Goal: Find specific page/section: Find specific page/section

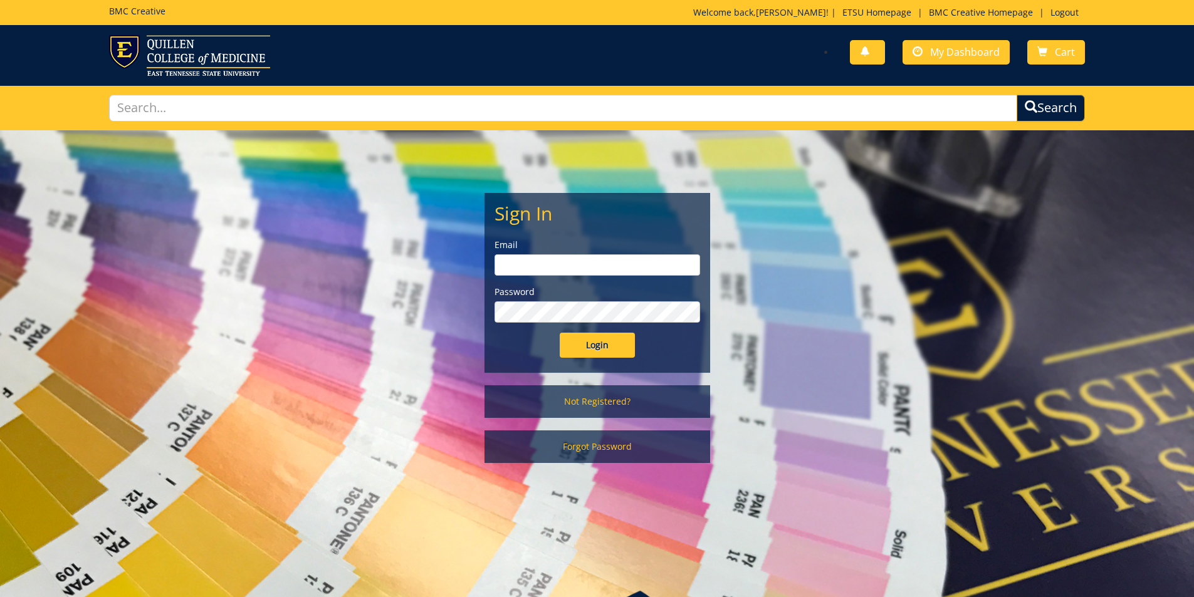
type input "[PERSON_NAME][EMAIL_ADDRESS][DOMAIN_NAME]"
click at [600, 353] on input "Login" at bounding box center [597, 345] width 75 height 25
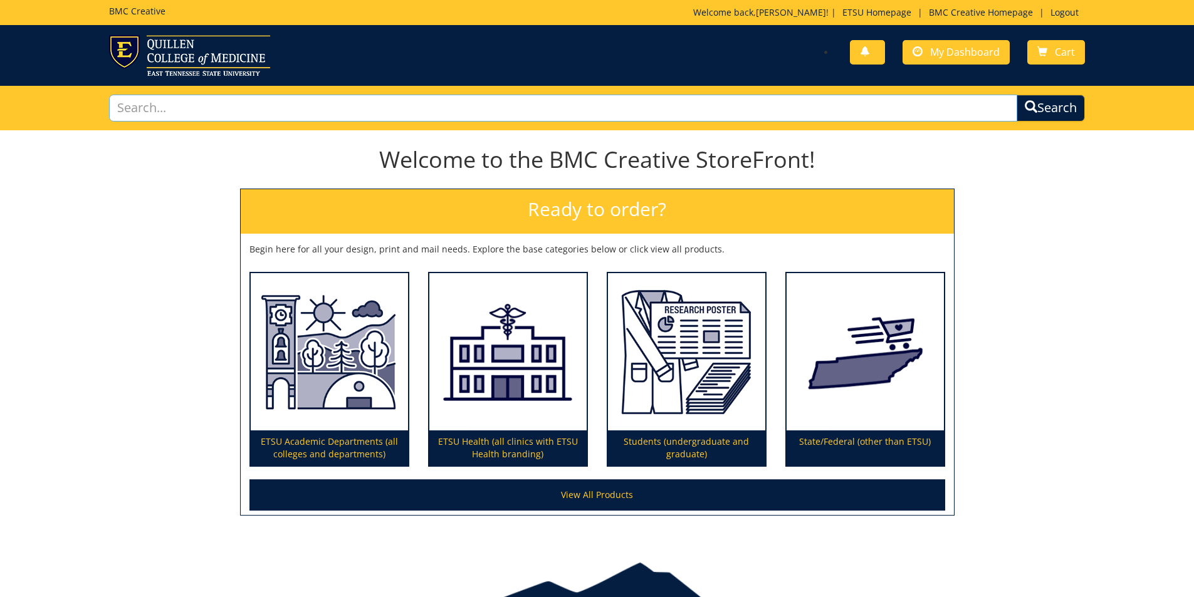
click at [345, 116] on input "text" at bounding box center [563, 108] width 909 height 27
click at [954, 48] on span "My Dashboard" at bounding box center [965, 52] width 70 height 14
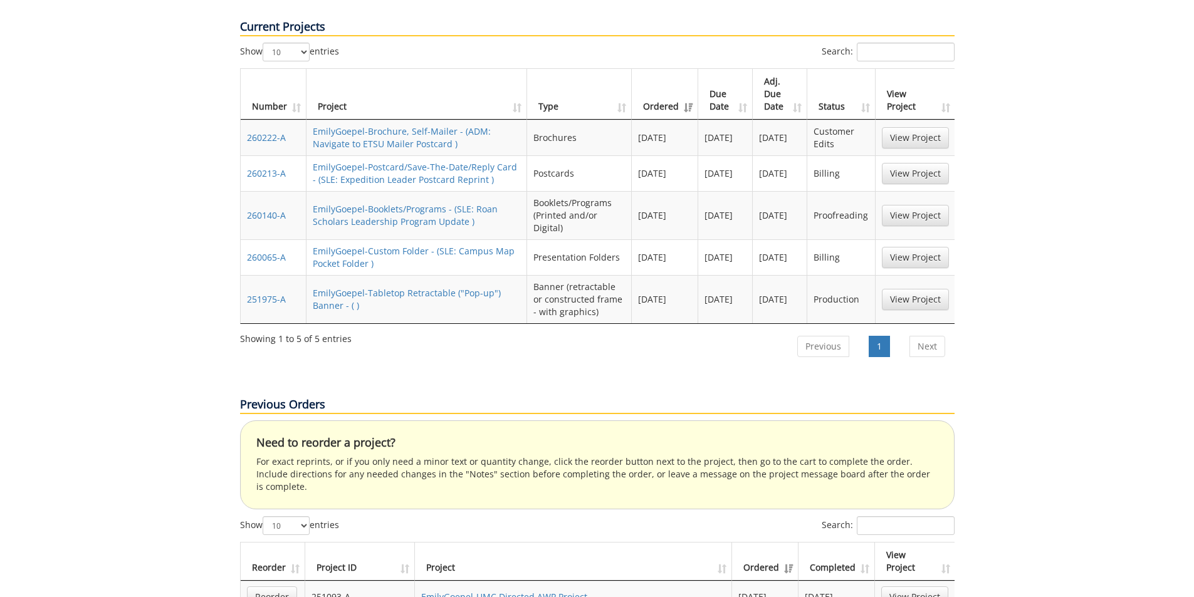
scroll to position [627, 0]
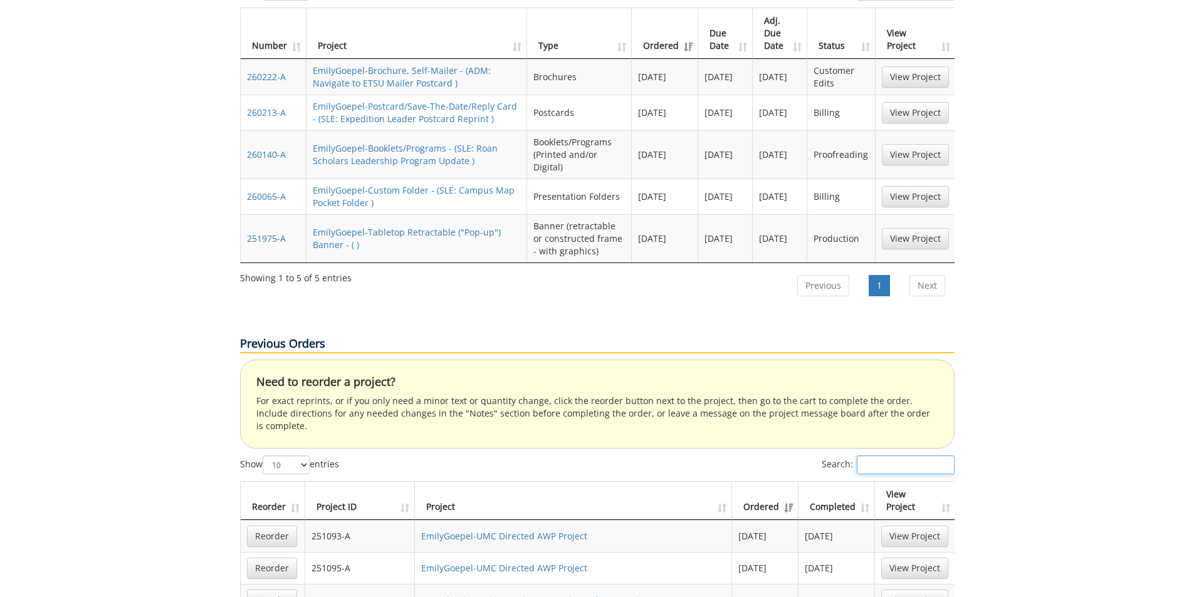
click at [872, 456] on input "Search:" at bounding box center [906, 465] width 98 height 19
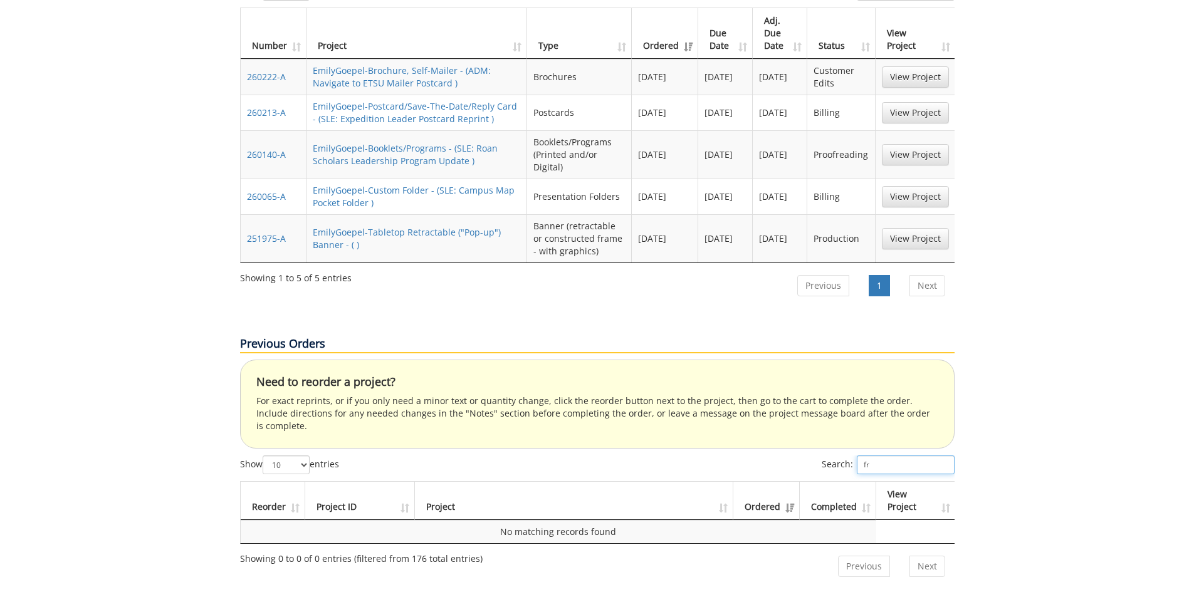
type input "f"
type input "a"
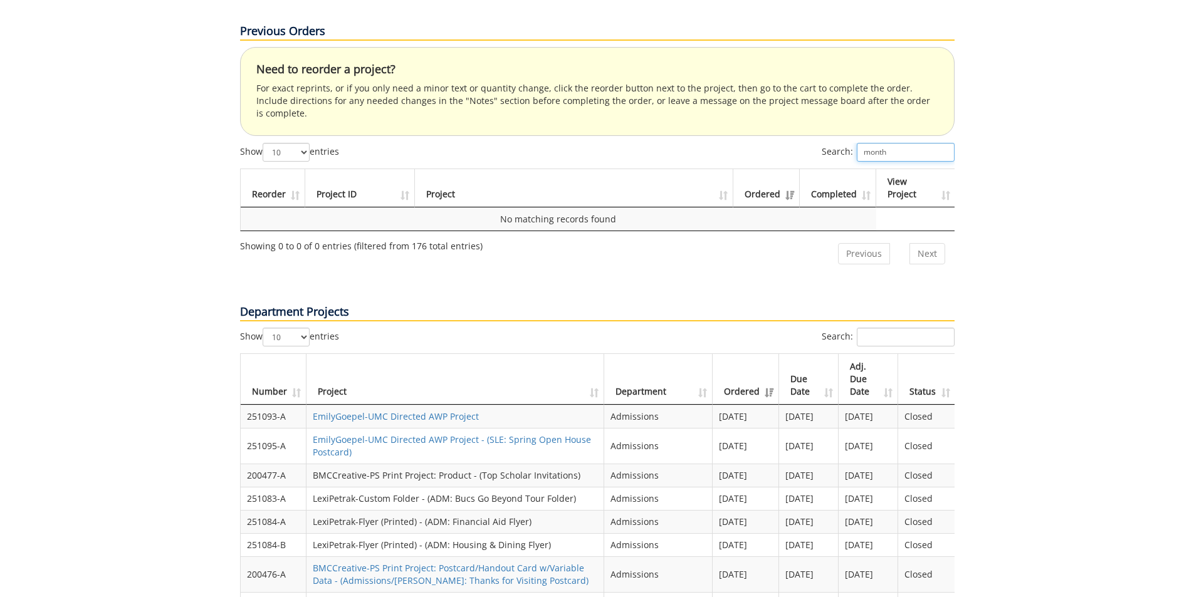
scroll to position [940, 0]
type input "month"
click at [887, 327] on input "Search:" at bounding box center [906, 336] width 98 height 19
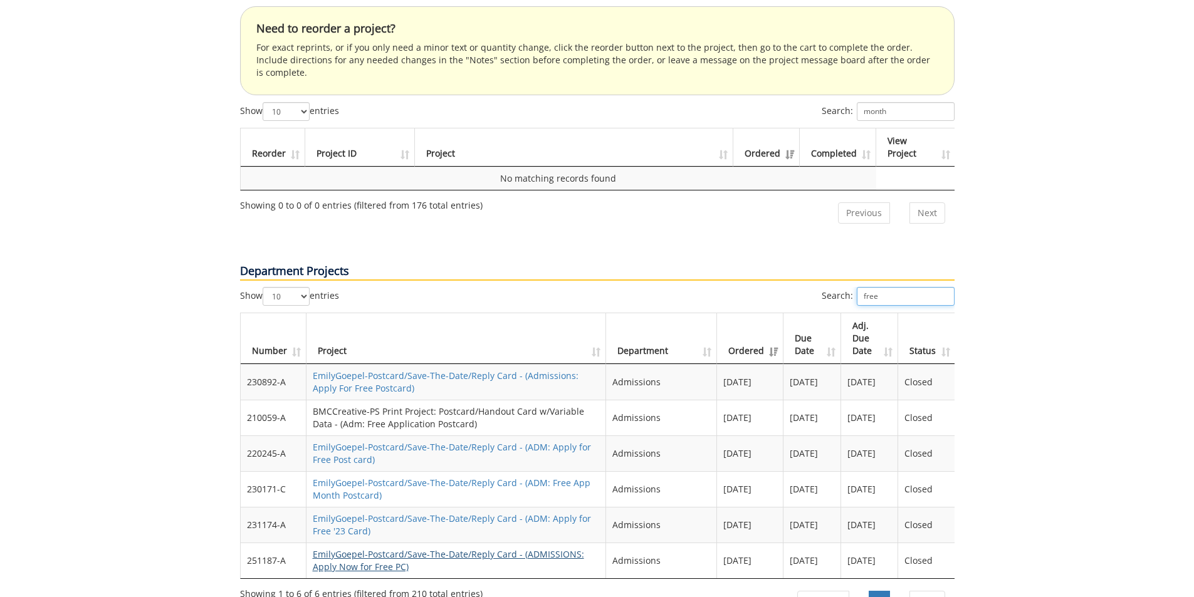
scroll to position [1003, 0]
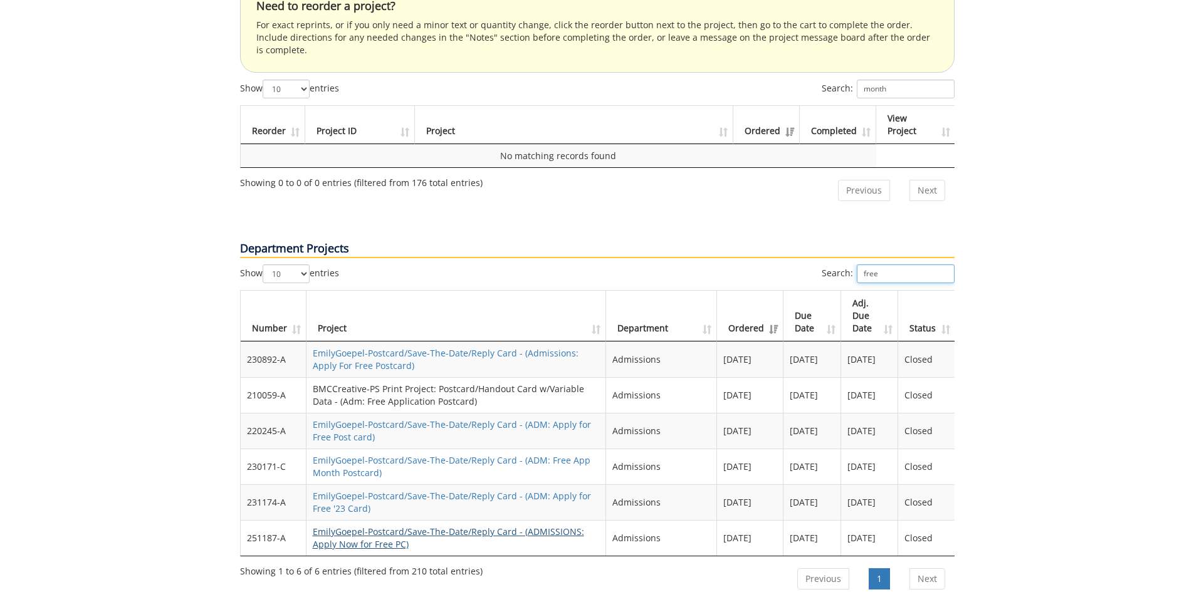
type input "free"
click at [541, 526] on link "EmilyGoepel-Postcard/Save-The-Date/Reply Card - (ADMISSIONS: Apply Now for Free…" at bounding box center [448, 538] width 271 height 24
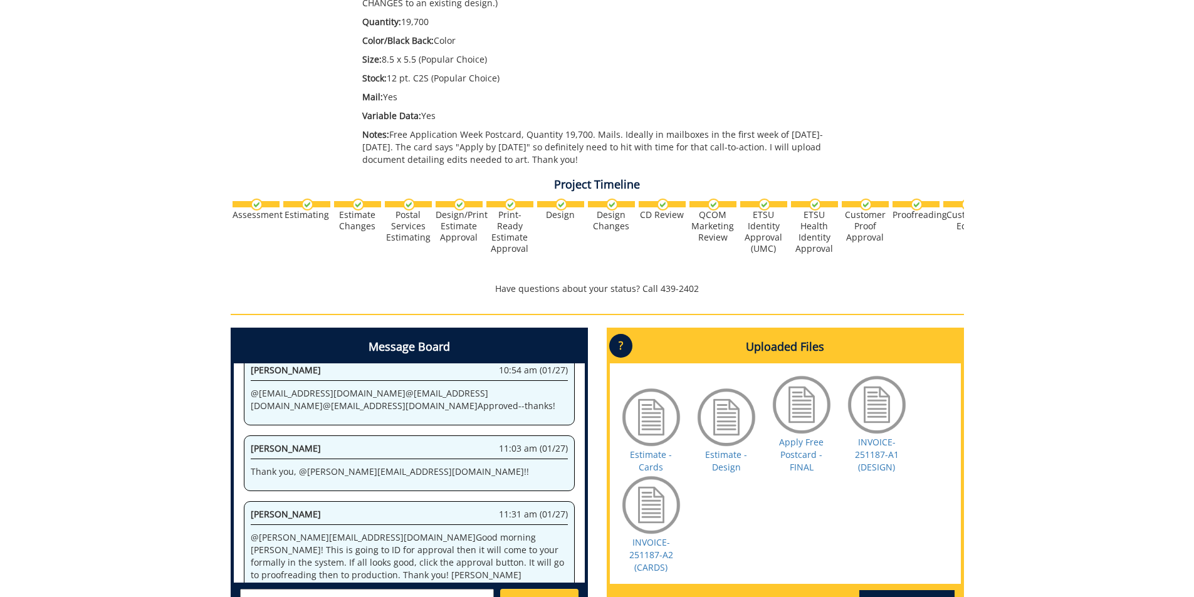
scroll to position [313, 0]
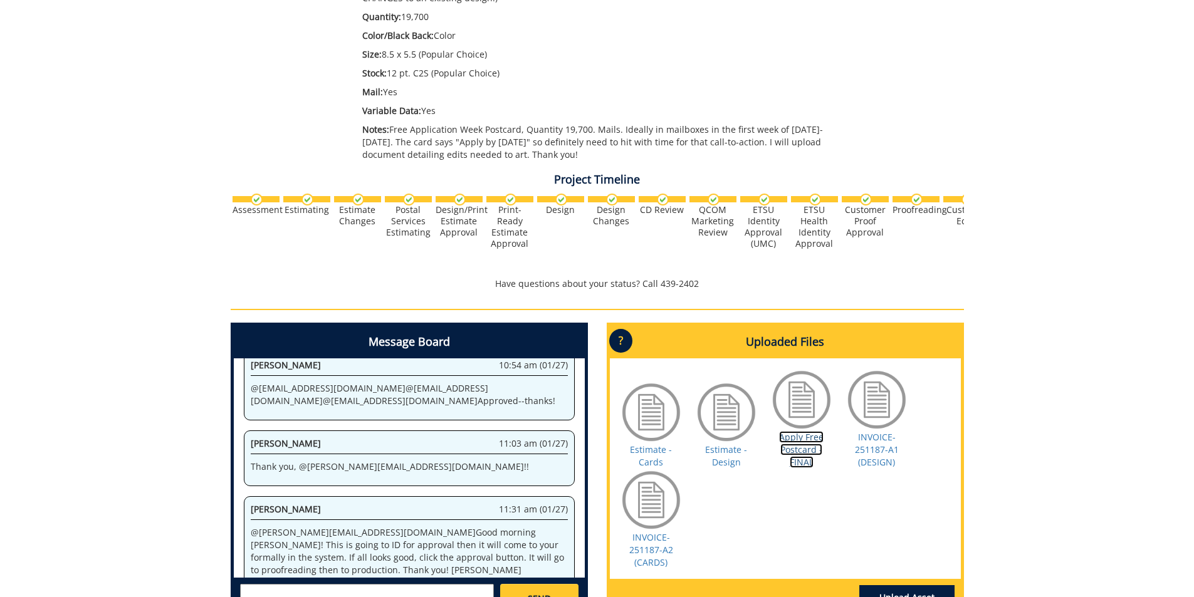
click at [801, 443] on link "Apply Free Postcard - FINAL" at bounding box center [801, 449] width 44 height 37
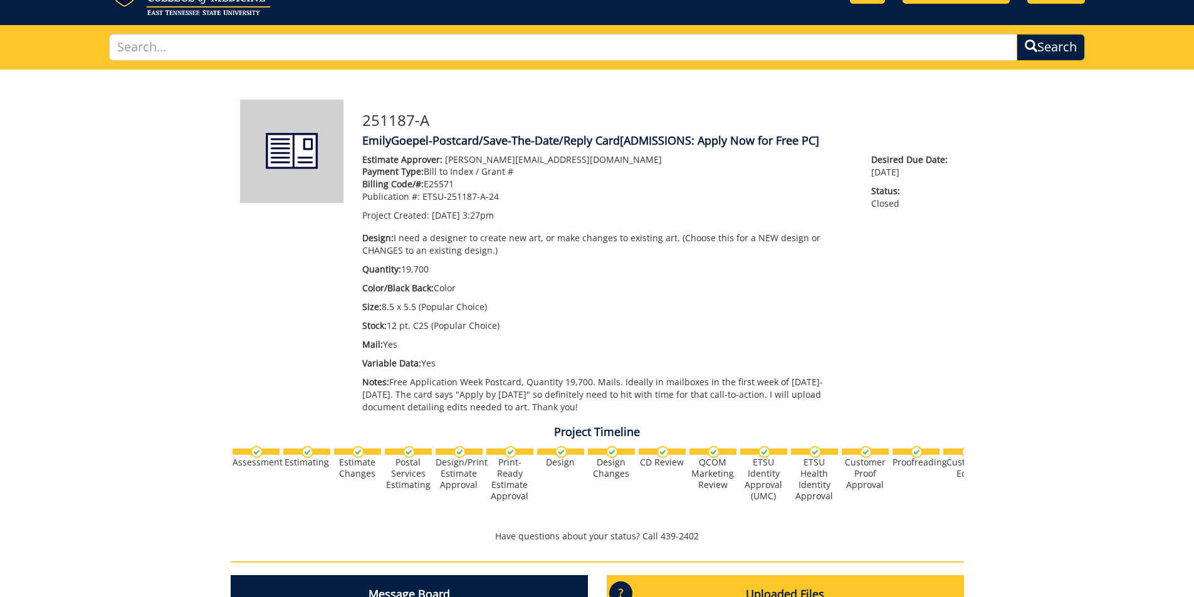
scroll to position [0, 0]
